Goal: Check status

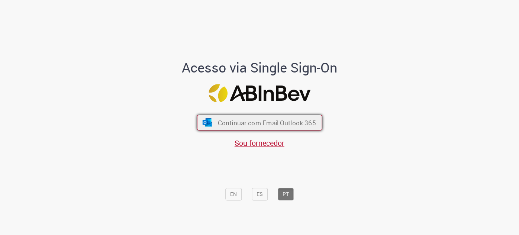
click at [296, 126] on span "Continuar com Email Outlook 365" at bounding box center [266, 122] width 98 height 9
